Goal: Contribute content

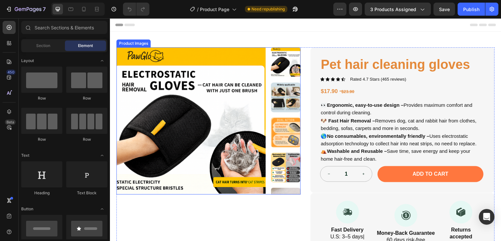
click at [281, 103] on img at bounding box center [286, 98] width 30 height 30
click at [209, 86] on img at bounding box center [190, 121] width 149 height 149
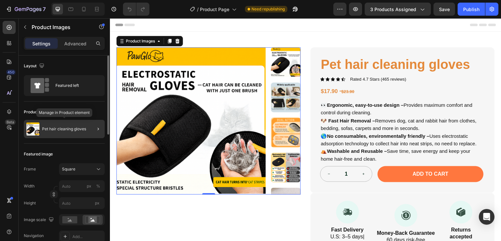
click at [73, 125] on div "Pet hair cleaning gloves" at bounding box center [64, 129] width 81 height 18
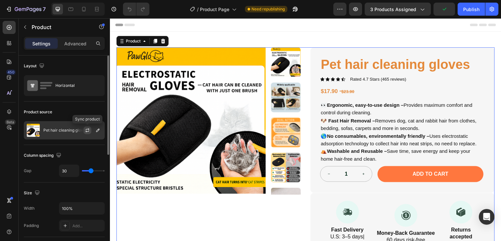
click at [85, 128] on icon "button" at bounding box center [87, 130] width 5 height 5
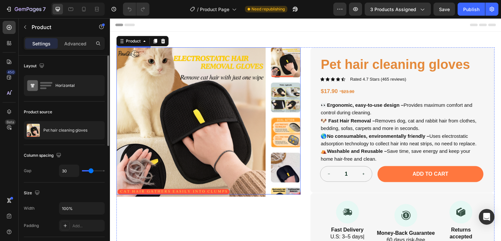
click at [279, 91] on img at bounding box center [286, 98] width 30 height 30
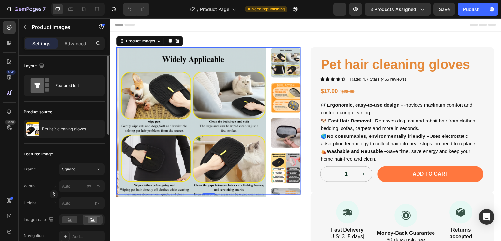
click at [274, 55] on img at bounding box center [286, 63] width 30 height 30
click at [280, 91] on img at bounding box center [286, 98] width 30 height 30
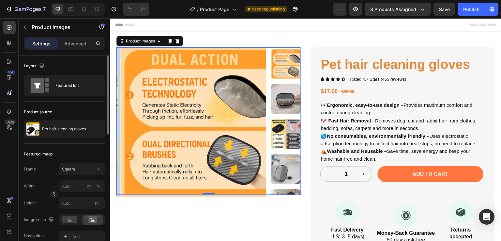
click at [282, 105] on img at bounding box center [286, 99] width 30 height 30
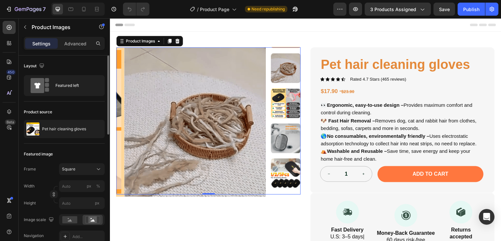
click at [282, 105] on img at bounding box center [286, 103] width 30 height 30
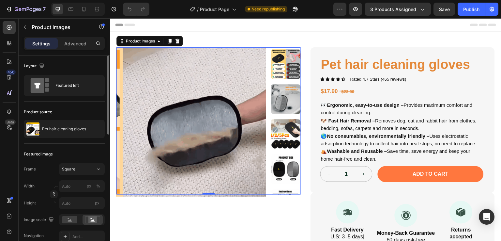
click at [282, 104] on img at bounding box center [286, 99] width 30 height 30
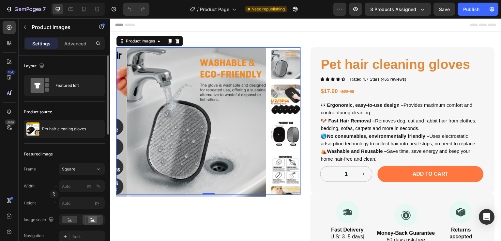
click at [282, 104] on img at bounding box center [286, 99] width 30 height 30
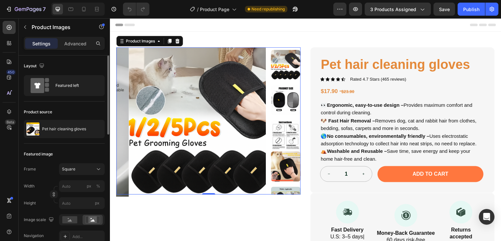
click at [283, 105] on img at bounding box center [286, 100] width 30 height 30
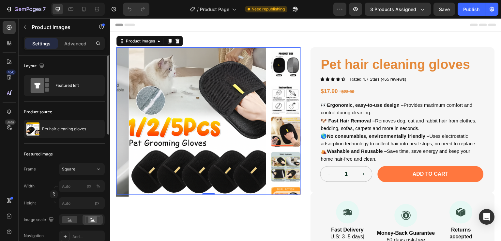
click at [283, 105] on img at bounding box center [286, 100] width 30 height 30
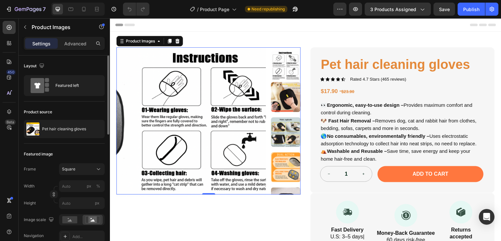
click at [283, 105] on img at bounding box center [286, 97] width 30 height 30
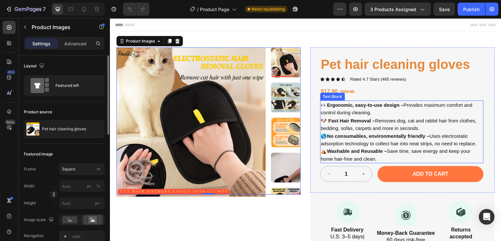
click at [342, 109] on p "👀 Ergonomic, easy-to-use design – Provides maximum comfort and control during c…" at bounding box center [402, 109] width 162 height 16
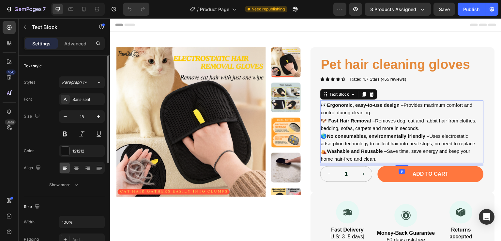
click at [321, 105] on span "👀 Ergonomic, easy-to-use design – Provides maximum comfort and control during c…" at bounding box center [397, 108] width 152 height 13
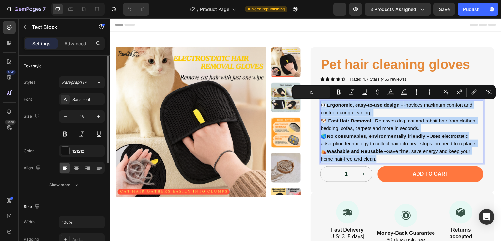
drag, startPoint x: 321, startPoint y: 105, endPoint x: 375, endPoint y: 161, distance: 78.7
click at [375, 161] on div "👀 Ergonomic, easy-to-use design – Provides maximum comfort and control during c…" at bounding box center [401, 131] width 163 height 63
copy div "👀 Ergonomic, easy-to-use design – Provides maximum comfort and control during c…"
click at [362, 114] on span "👀 Ergonomic, easy-to-use design – Provides maximum comfort and control during c…" at bounding box center [397, 108] width 152 height 13
click at [333, 105] on strong "Ergonomic, easy-to-use design –" at bounding box center [365, 105] width 77 height 6
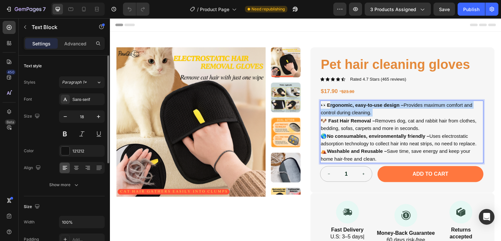
drag, startPoint x: 327, startPoint y: 104, endPoint x: 370, endPoint y: 112, distance: 43.0
click at [370, 112] on p "👀 Ergonomic, easy-to-use design – Provides maximum comfort and control during c…" at bounding box center [402, 109] width 162 height 16
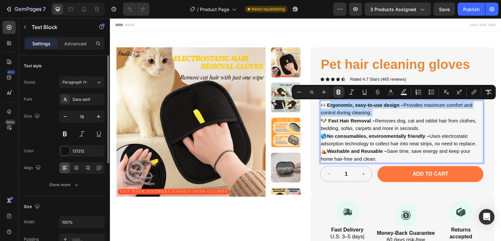
drag, startPoint x: 349, startPoint y: 109, endPoint x: 335, endPoint y: 107, distance: 13.8
click at [347, 109] on p "👀 Ergonomic, easy-to-use design – Provides maximum comfort and control during c…" at bounding box center [402, 109] width 162 height 16
click at [329, 106] on strong "Ergonomic, easy-to-use design –" at bounding box center [365, 105] width 77 height 6
drag, startPoint x: 328, startPoint y: 105, endPoint x: 369, endPoint y: 114, distance: 42.3
click at [369, 114] on p "👀 Ergonomic, easy-to-use design – Provides maximum comfort and control during c…" at bounding box center [402, 109] width 162 height 16
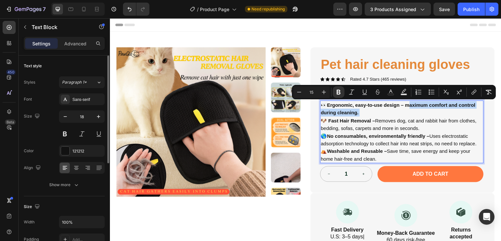
drag, startPoint x: 406, startPoint y: 106, endPoint x: 403, endPoint y: 109, distance: 4.3
click at [407, 111] on p "👀 Ergonomic, easy-to-use design – maximum comfort and control during cleaning." at bounding box center [402, 109] width 162 height 16
click at [340, 91] on icon "Editor contextual toolbar" at bounding box center [339, 92] width 4 height 5
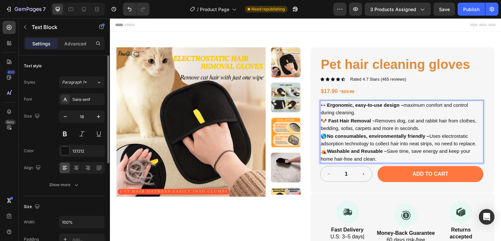
click at [329, 121] on strong "Fast Hair Removal –" at bounding box center [351, 121] width 47 height 6
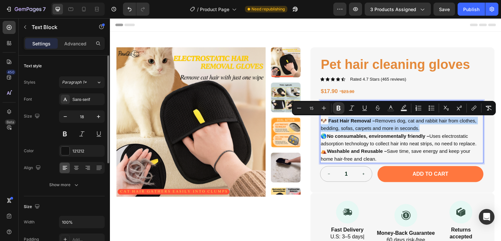
drag, startPoint x: 327, startPoint y: 121, endPoint x: 417, endPoint y: 128, distance: 90.0
click at [417, 128] on span "🐶 Fast Hair Removal – Removes dog, cat and rabbit hair from clothes, bedding, s…" at bounding box center [399, 124] width 156 height 13
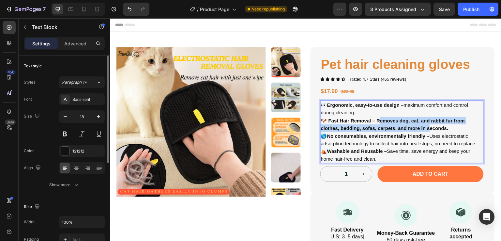
drag, startPoint x: 377, startPoint y: 121, endPoint x: 392, endPoint y: 123, distance: 15.2
click at [422, 125] on p "🐶 Fast Hair Removal – Removes dog, cat, and rabbit fur from clothes, bedding, s…" at bounding box center [402, 124] width 162 height 15
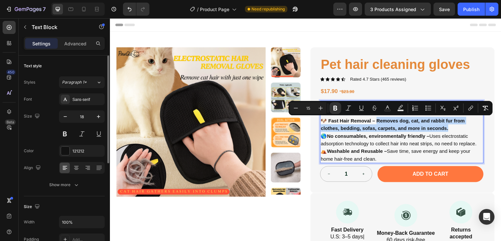
drag, startPoint x: 375, startPoint y: 121, endPoint x: 446, endPoint y: 131, distance: 71.8
click at [446, 130] on p "🐶 Fast Hair Removal – Removes dog, cat, and rabbit fur from clothes, bedding, s…" at bounding box center [402, 124] width 162 height 15
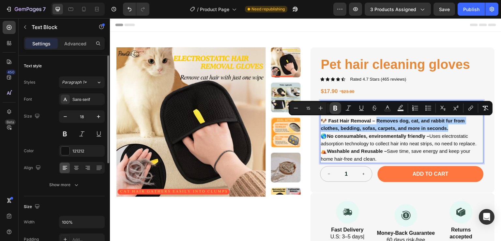
click at [336, 107] on icon "Editor contextual toolbar" at bounding box center [335, 108] width 4 height 5
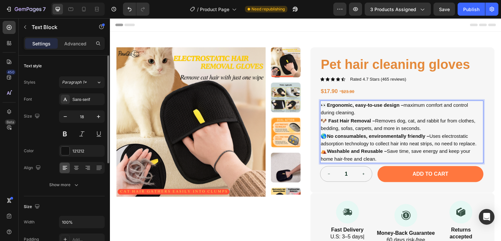
click at [373, 133] on p "🌎 No consumables, environmentally friendly – Uses electrostatic adsorption tech…" at bounding box center [402, 139] width 162 height 15
click at [328, 137] on strong "No consumables, environmentally friendly –" at bounding box center [378, 136] width 102 height 6
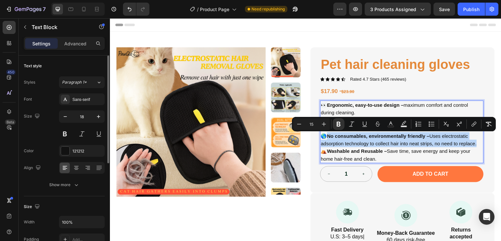
drag, startPoint x: 327, startPoint y: 137, endPoint x: 474, endPoint y: 145, distance: 146.7
click at [474, 145] on span "🌎 No consumables, environmentally friendly – Uses electrostatic adsorption tech…" at bounding box center [399, 139] width 156 height 13
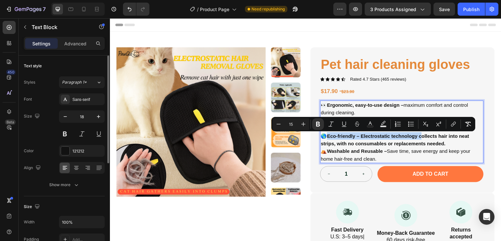
drag, startPoint x: 327, startPoint y: 137, endPoint x: 420, endPoint y: 135, distance: 93.0
click at [420, 135] on strong "Eco-friendly – Electrostatic technology collects hair into neat strips, with no…" at bounding box center [395, 139] width 148 height 13
click at [345, 136] on strong "Eco-friendly – Electrostatic technology collects hair into neat strips, with no…" at bounding box center [395, 139] width 148 height 13
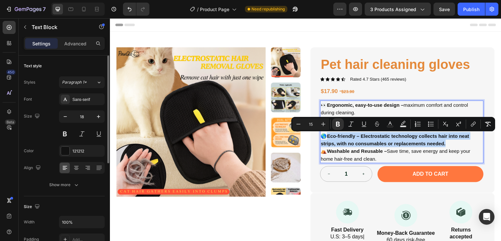
drag, startPoint x: 328, startPoint y: 137, endPoint x: 448, endPoint y: 147, distance: 120.1
click at [448, 147] on p "🌎 Eco-friendly – Electrostatic technology collects hair into neat strips, with …" at bounding box center [402, 139] width 162 height 15
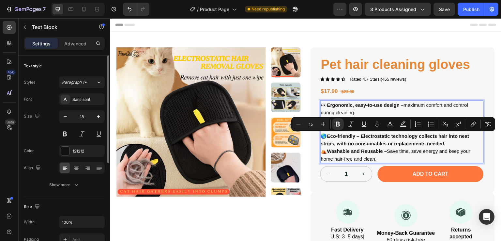
click at [361, 136] on strong "Eco-friendly – Electrostatic technology collects hair into neat strips, with no…" at bounding box center [395, 139] width 148 height 13
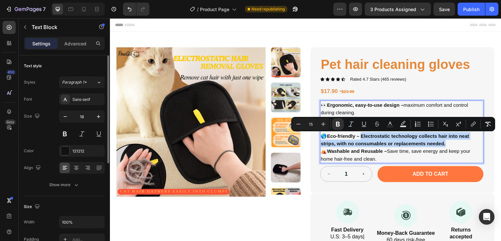
drag, startPoint x: 360, startPoint y: 137, endPoint x: 444, endPoint y: 146, distance: 84.4
click at [444, 146] on p "🌎 Eco-friendly – Electrostatic technology collects hair into neat strips, with …" at bounding box center [402, 139] width 162 height 15
drag, startPoint x: 361, startPoint y: 136, endPoint x: 432, endPoint y: 139, distance: 70.8
click at [437, 144] on p "🌎 Eco-friendly – Electrostatic technology gathers hair into neat strips, no con…" at bounding box center [402, 139] width 162 height 15
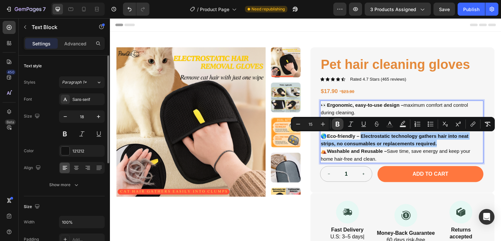
click at [340, 123] on button "Bold" at bounding box center [338, 124] width 12 height 12
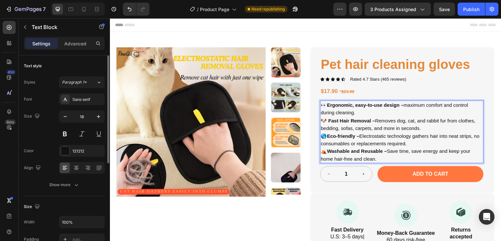
click at [327, 152] on strong "Washable and Reusable –" at bounding box center [357, 151] width 60 height 6
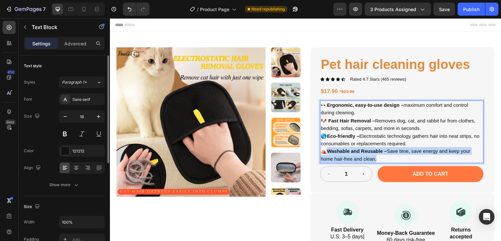
drag, startPoint x: 328, startPoint y: 152, endPoint x: 374, endPoint y: 159, distance: 46.5
click at [374, 159] on span "⛺ Washable and Reusable – Save time, save energy and keep your home hair-free a…" at bounding box center [396, 154] width 150 height 13
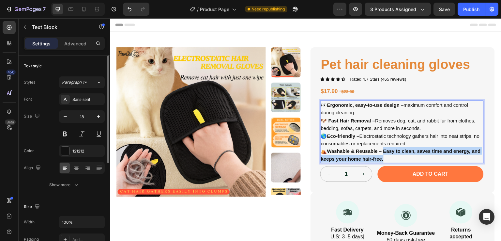
drag, startPoint x: 388, startPoint y: 154, endPoint x: 393, endPoint y: 159, distance: 7.8
click at [393, 159] on p "⛺ Washable & Reusable – Easy to clean, saves time and energy, and keeps your ho…" at bounding box center [402, 154] width 162 height 15
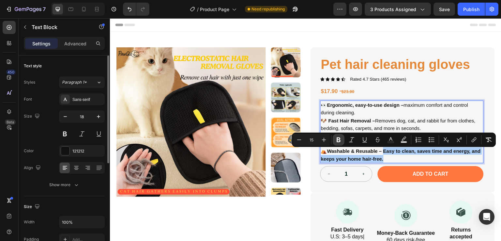
click at [339, 139] on icon "Editor contextual toolbar" at bounding box center [339, 139] width 4 height 5
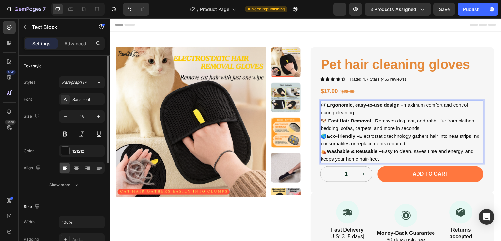
click at [400, 157] on p "⛺ Washable & Reusable – Easy to clean, saves time and energy, and keeps your ho…" at bounding box center [402, 154] width 162 height 15
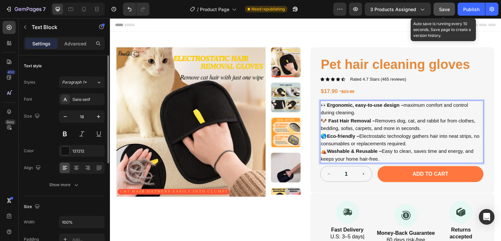
drag, startPoint x: 444, startPoint y: 10, endPoint x: 329, endPoint y: 40, distance: 119.1
click at [444, 10] on span "Save" at bounding box center [444, 10] width 11 height 6
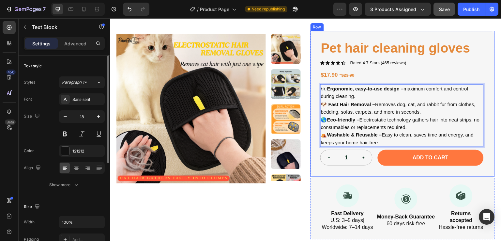
scroll to position [33, 0]
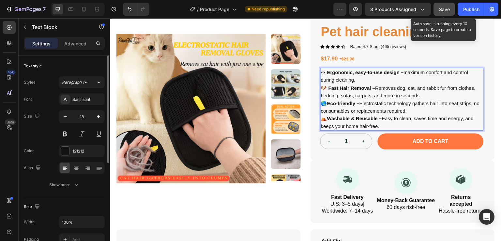
click at [445, 9] on span "Save" at bounding box center [444, 10] width 11 height 6
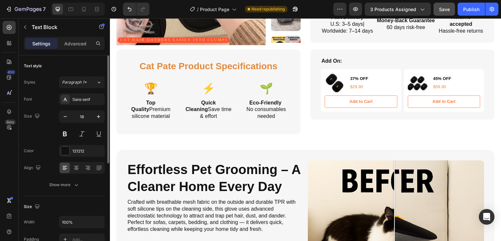
scroll to position [228, 0]
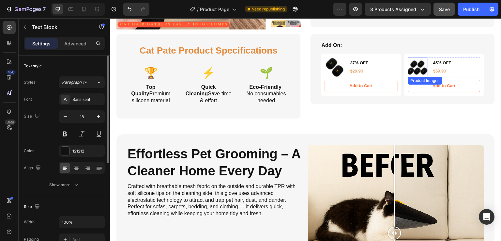
click at [414, 72] on img at bounding box center [418, 67] width 20 height 20
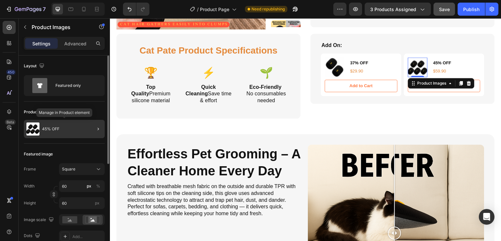
click at [37, 128] on img at bounding box center [32, 128] width 13 height 13
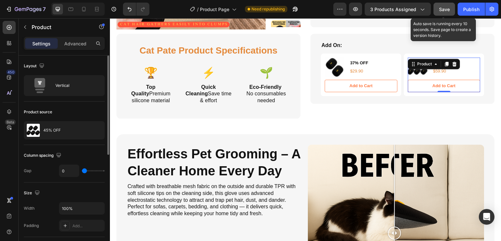
click at [449, 10] on span "Save" at bounding box center [444, 10] width 11 height 6
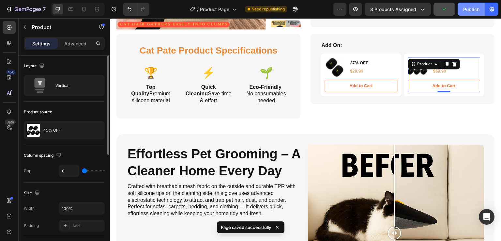
click at [471, 10] on div "Publish" at bounding box center [471, 9] width 16 height 7
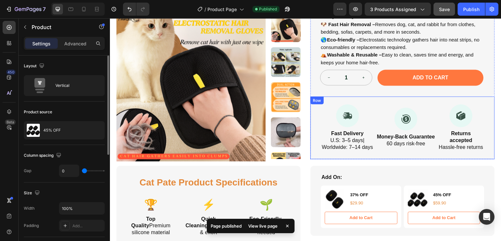
scroll to position [0, 0]
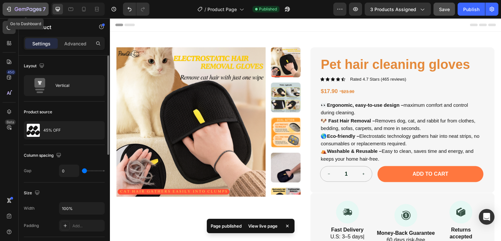
click at [12, 7] on div "7" at bounding box center [26, 9] width 40 height 8
